Goal: Information Seeking & Learning: Learn about a topic

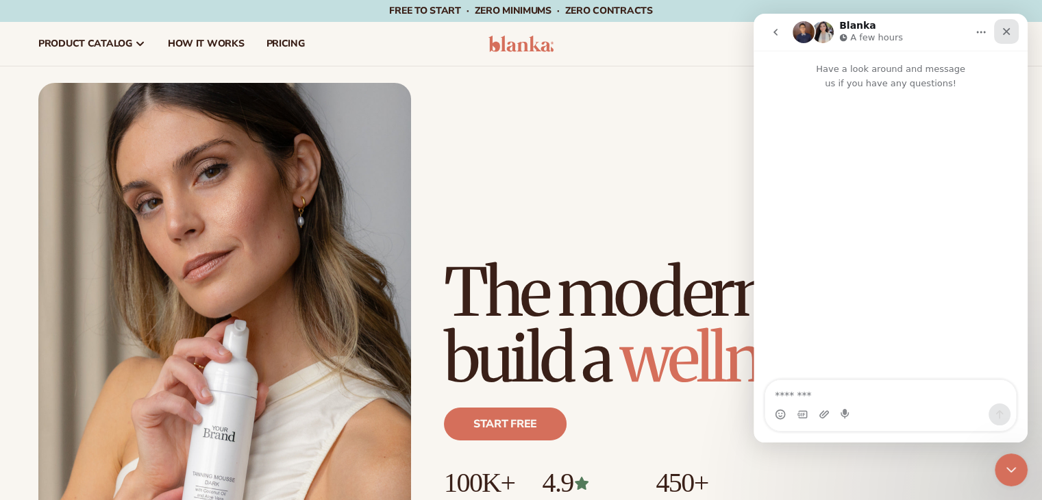
click at [1005, 31] on icon "Close" at bounding box center [1007, 32] width 8 height 8
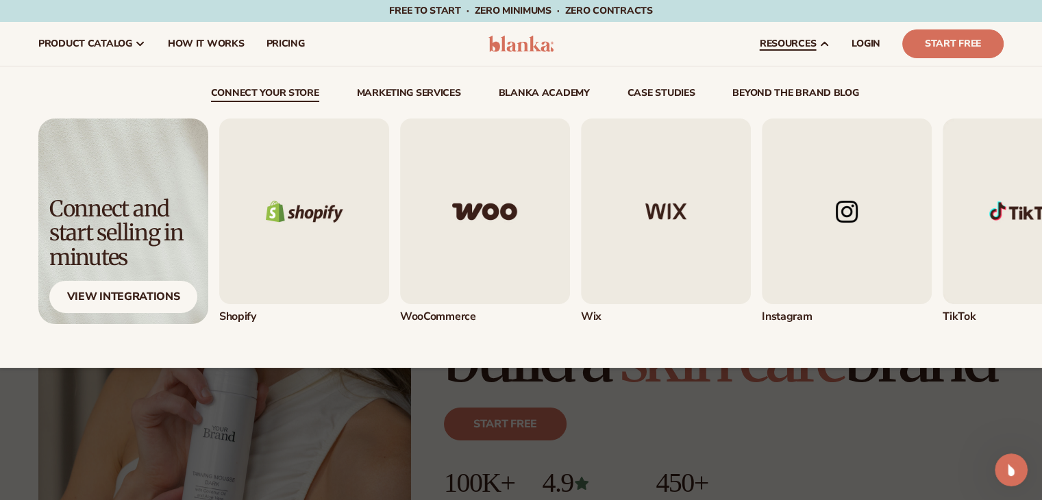
click at [293, 176] on img "1 / 5" at bounding box center [304, 211] width 170 height 186
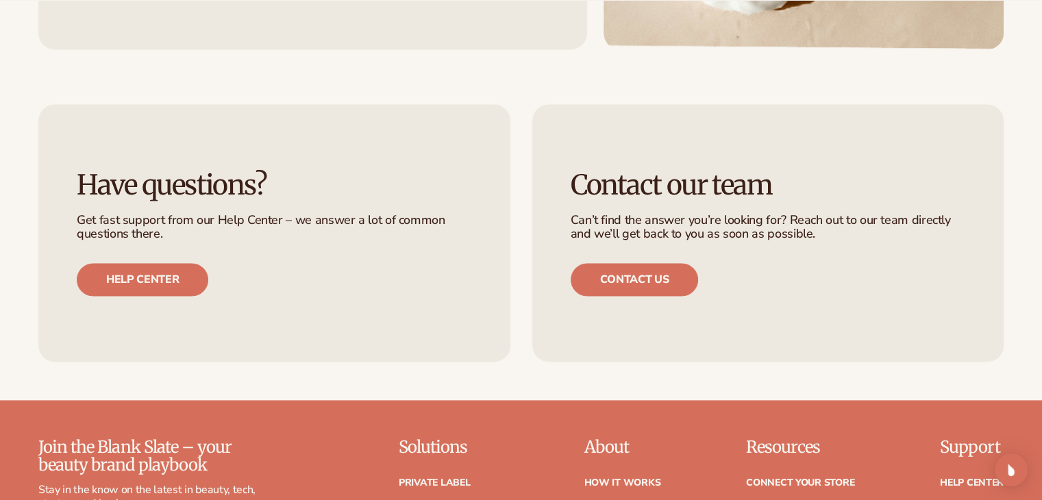
scroll to position [1986, 0]
